Goal: Task Accomplishment & Management: Manage account settings

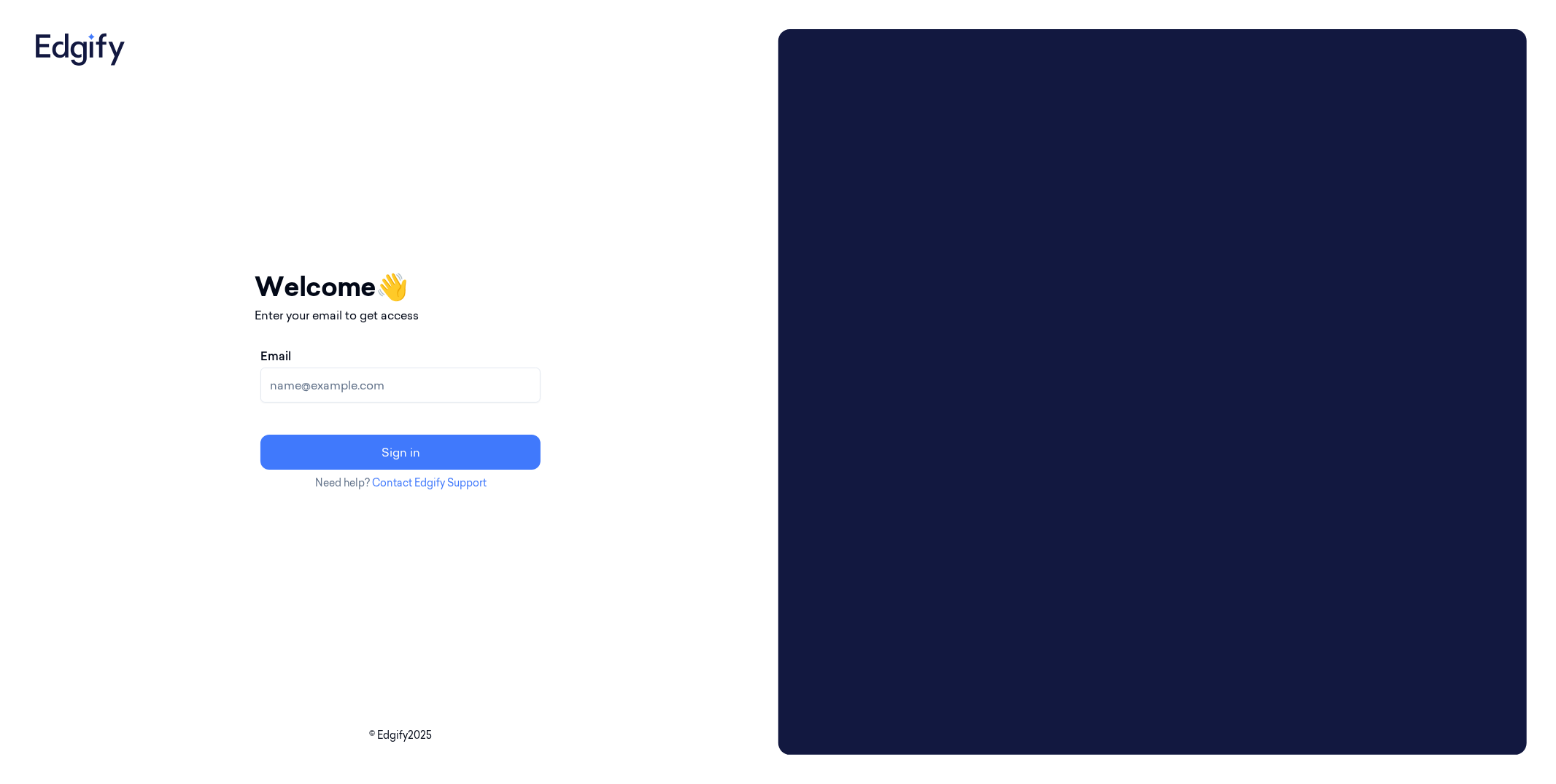
click at [470, 374] on input "Email" at bounding box center [400, 385] width 280 height 35
click at [260, 434] on button "Sign in" at bounding box center [400, 452] width 280 height 35
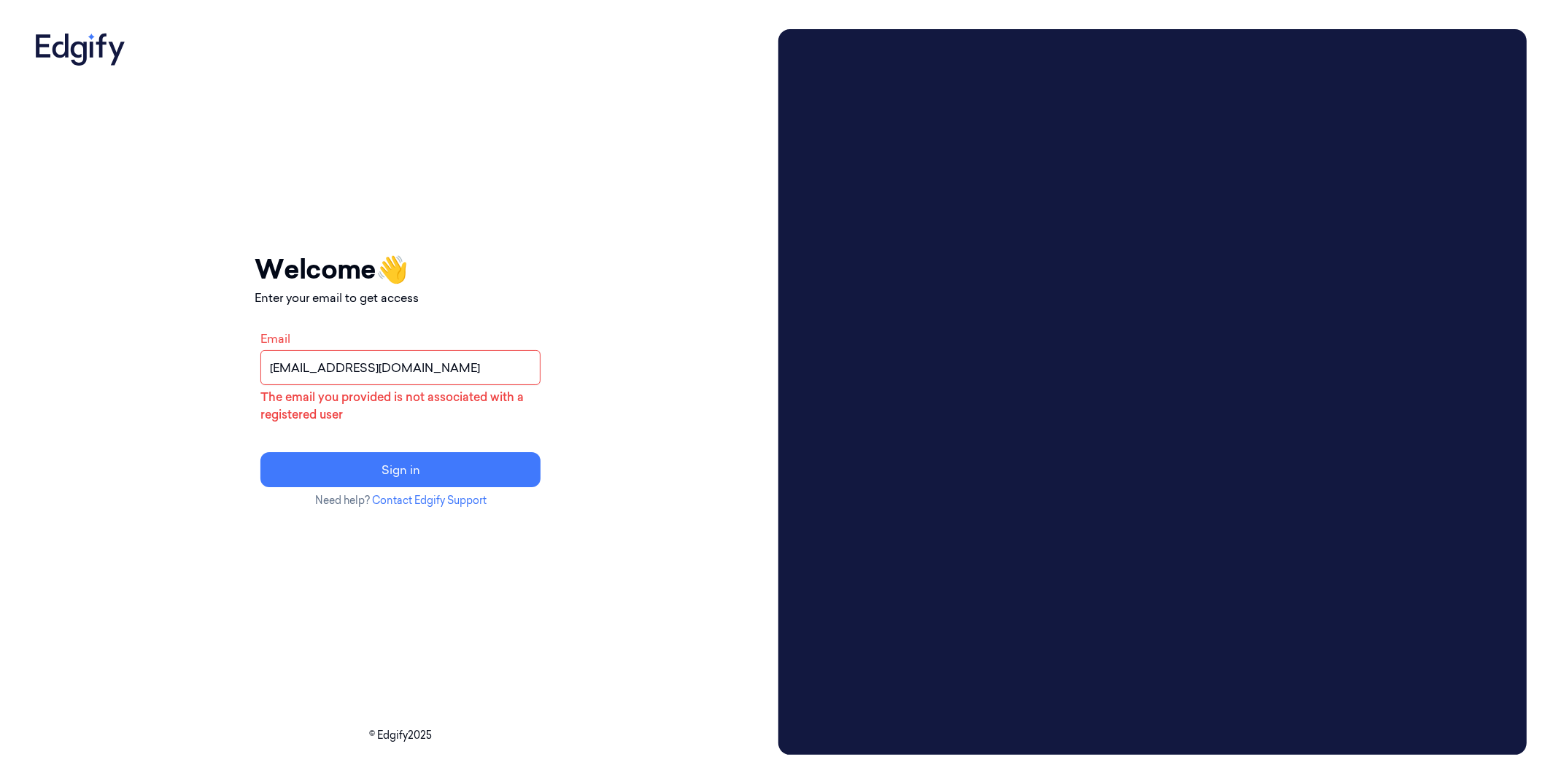
click at [391, 374] on input "[EMAIL_ADDRESS][DOMAIN_NAME]" at bounding box center [400, 367] width 280 height 35
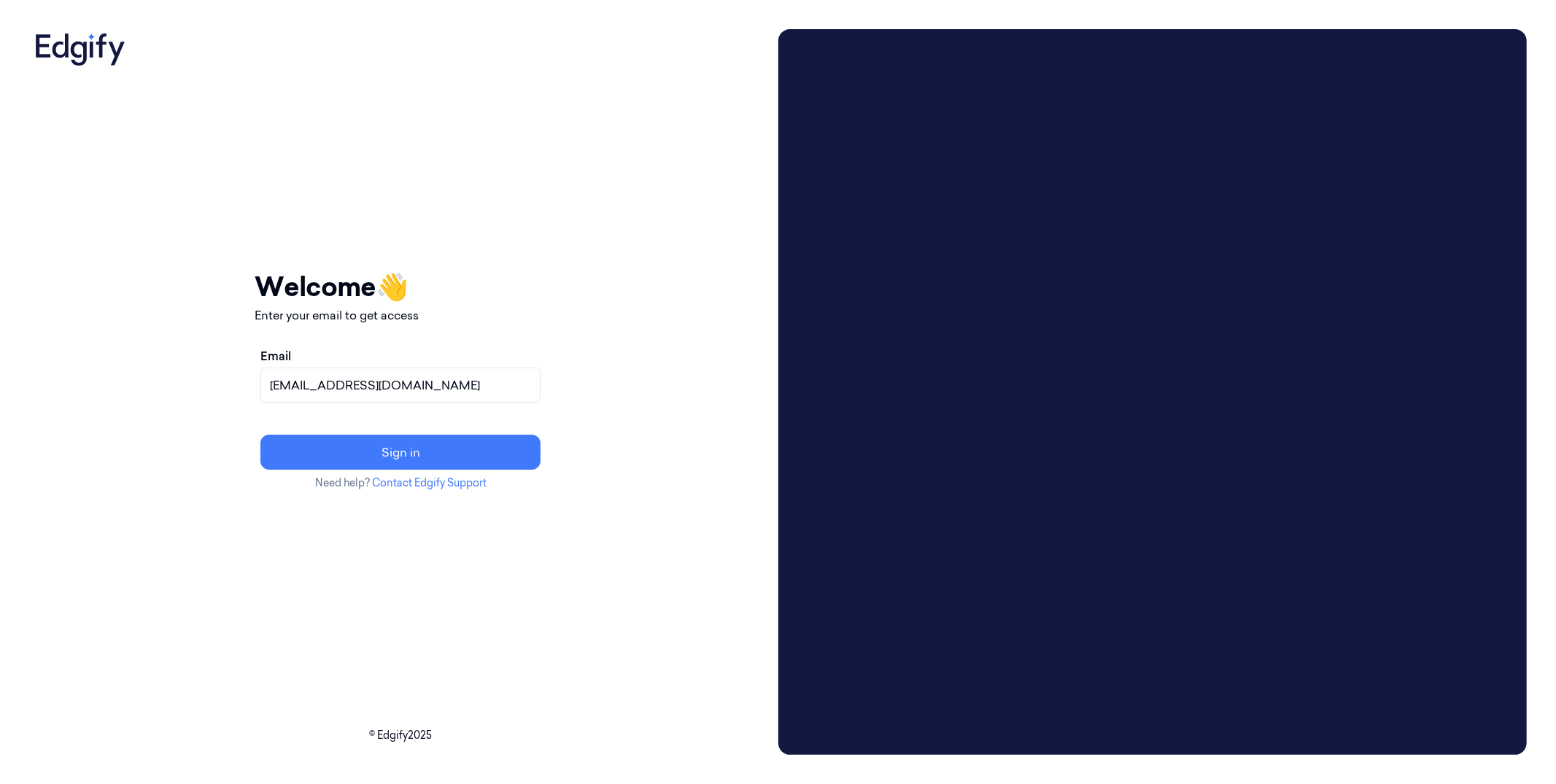
type input "[EMAIL_ADDRESS][DOMAIN_NAME]"
click at [260, 434] on button "Sign in" at bounding box center [400, 452] width 280 height 35
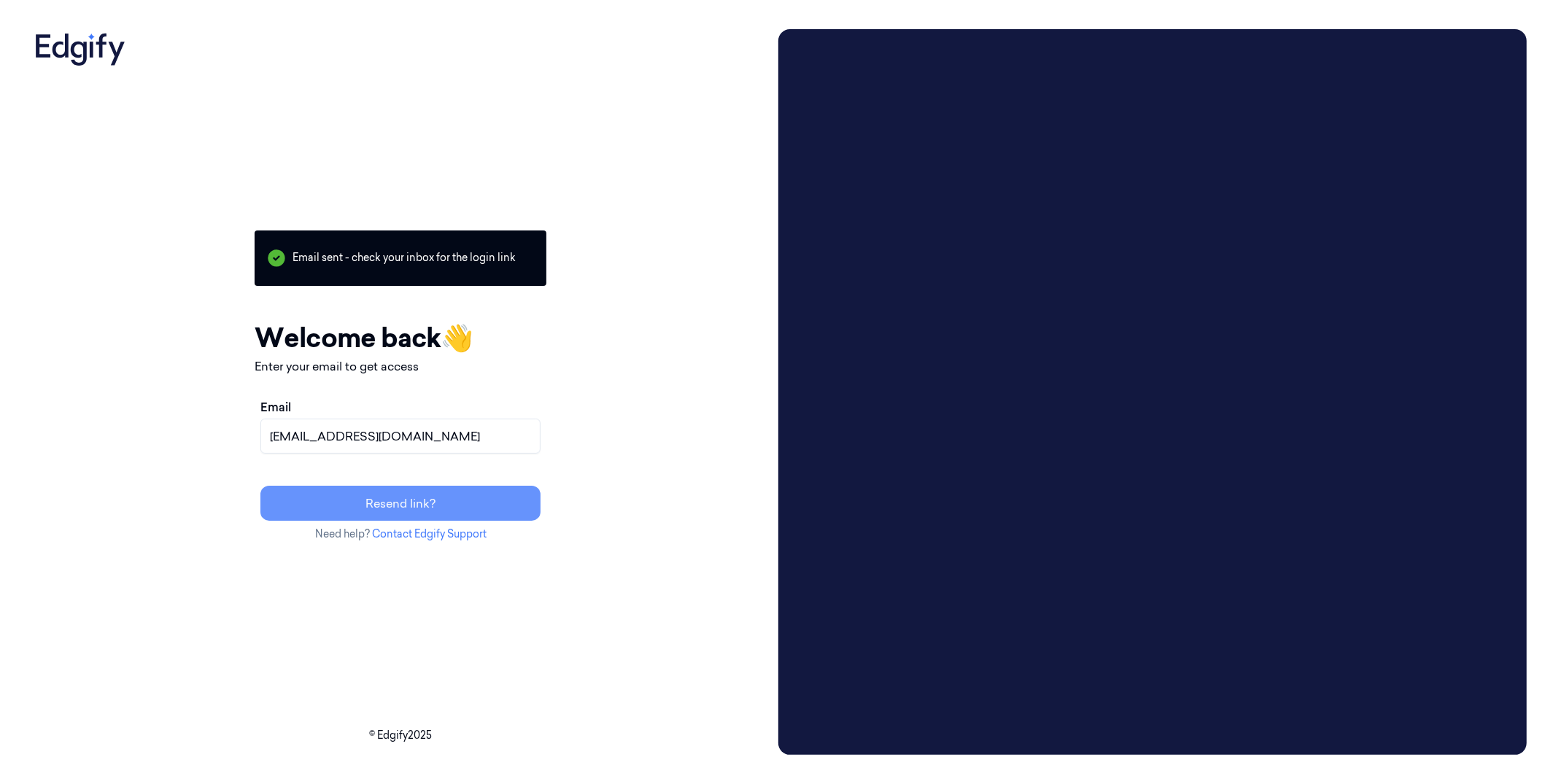
click at [456, 496] on button "Resend link?" at bounding box center [400, 503] width 280 height 35
